Goal: Find specific page/section: Find specific page/section

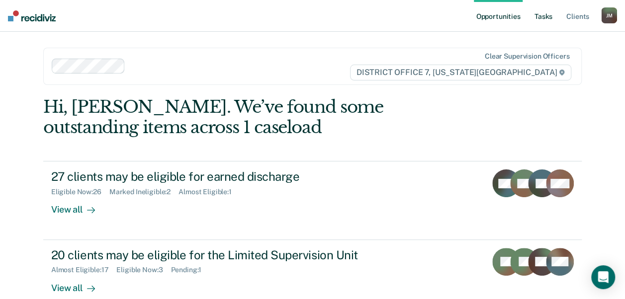
click at [543, 22] on link "Tasks" at bounding box center [544, 16] width 22 height 32
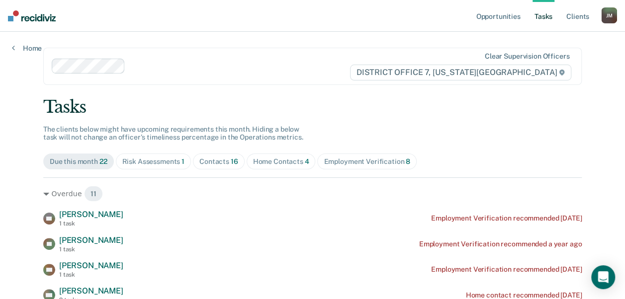
scroll to position [67, 0]
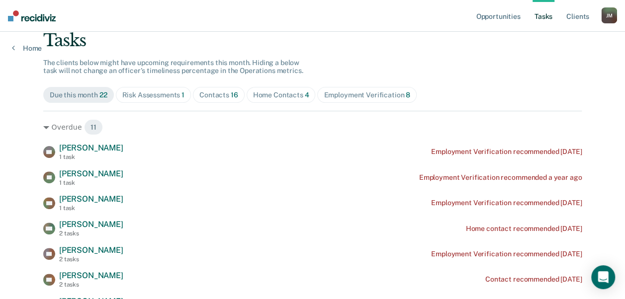
click at [181, 98] on span "1" at bounding box center [182, 95] width 3 height 8
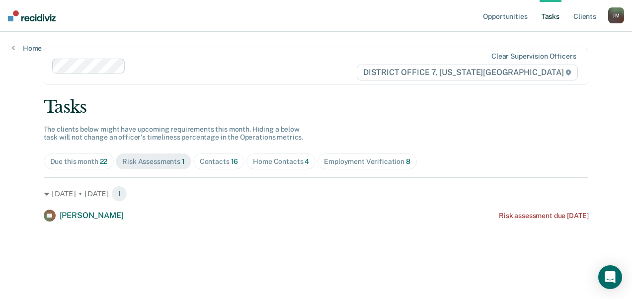
click at [222, 161] on div "Contacts 16" at bounding box center [219, 162] width 39 height 8
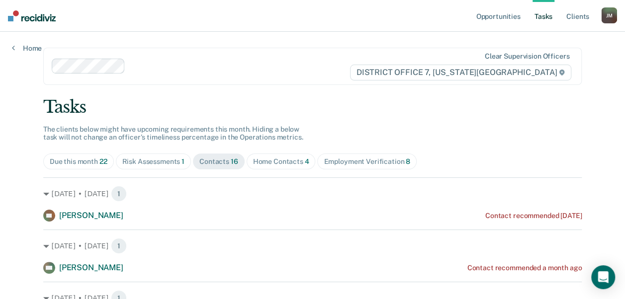
click at [264, 161] on div "Home Contacts 4" at bounding box center [281, 162] width 56 height 8
